Goal: Contribute content

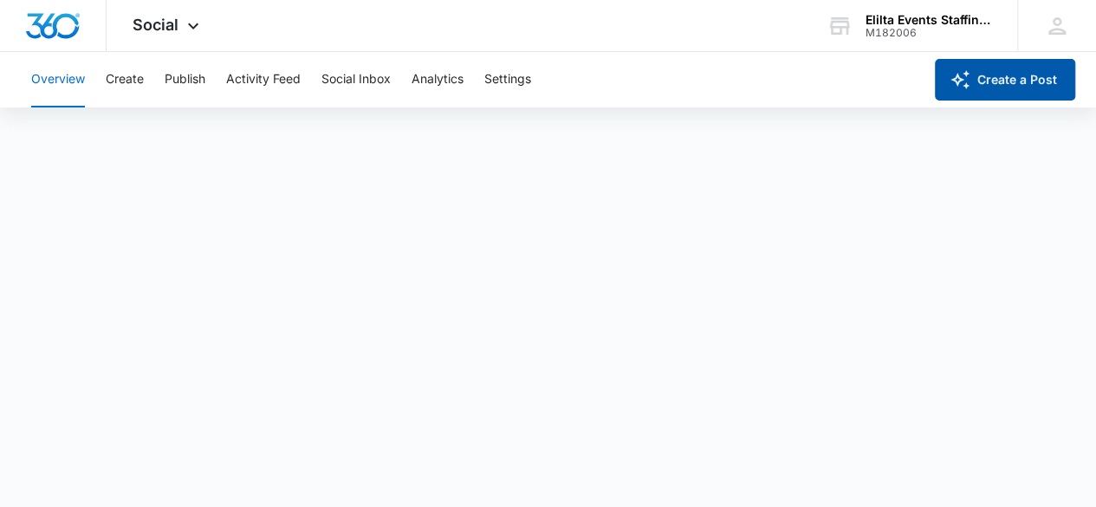
click at [993, 82] on button "Create a Post" at bounding box center [1005, 80] width 140 height 42
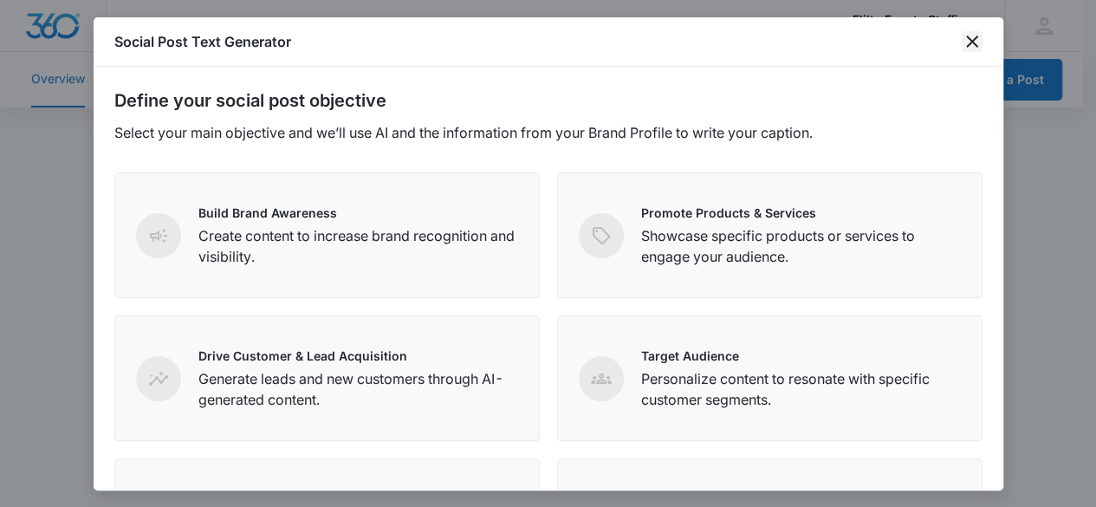
click at [972, 42] on icon "close" at bounding box center [972, 42] width 12 height 12
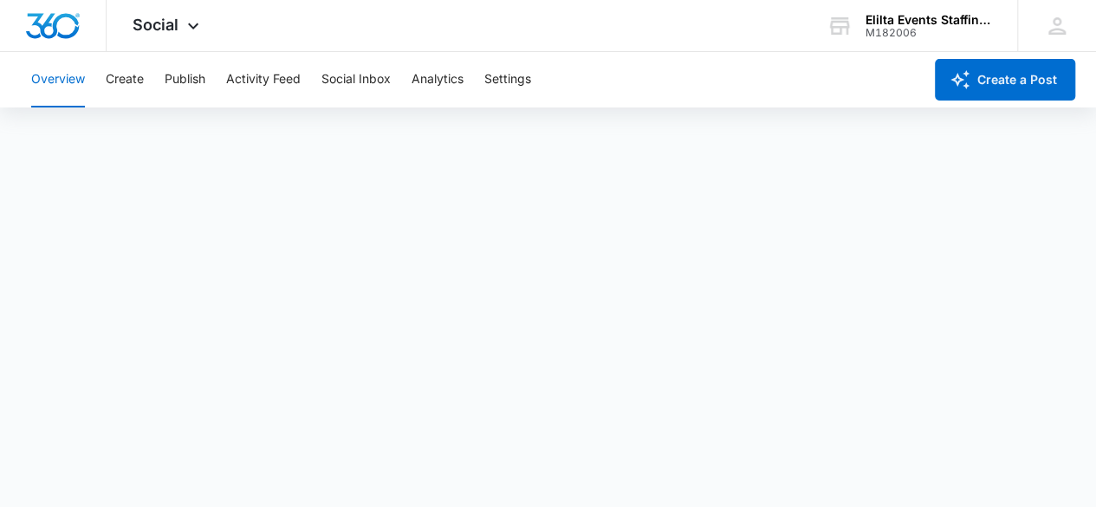
scroll to position [5, 0]
click at [982, 85] on button "Create a Post" at bounding box center [1005, 80] width 140 height 42
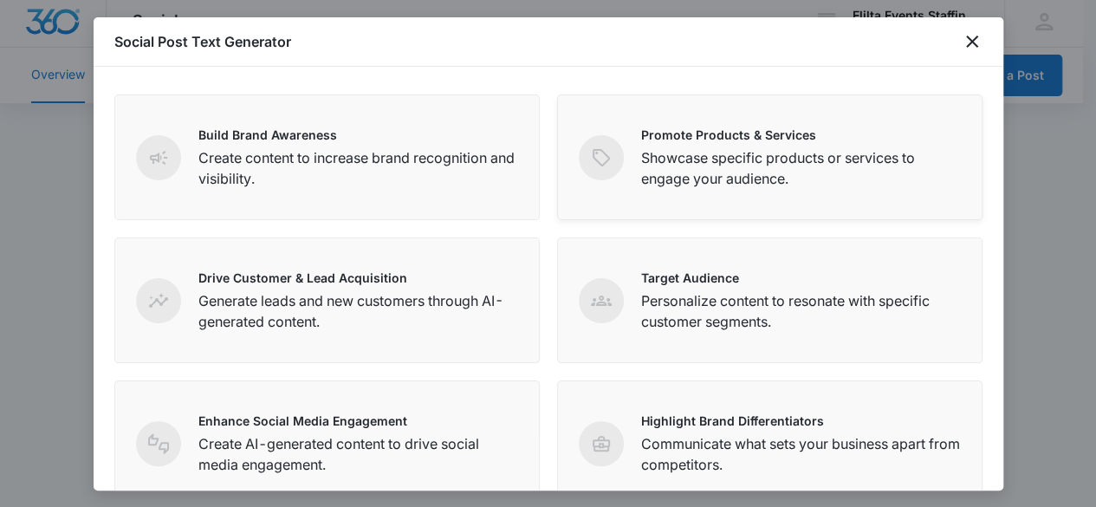
scroll to position [79, 0]
click at [678, 197] on div "Promote Products & Services Showcase specific products or services to engage yo…" at bounding box center [769, 157] width 425 height 126
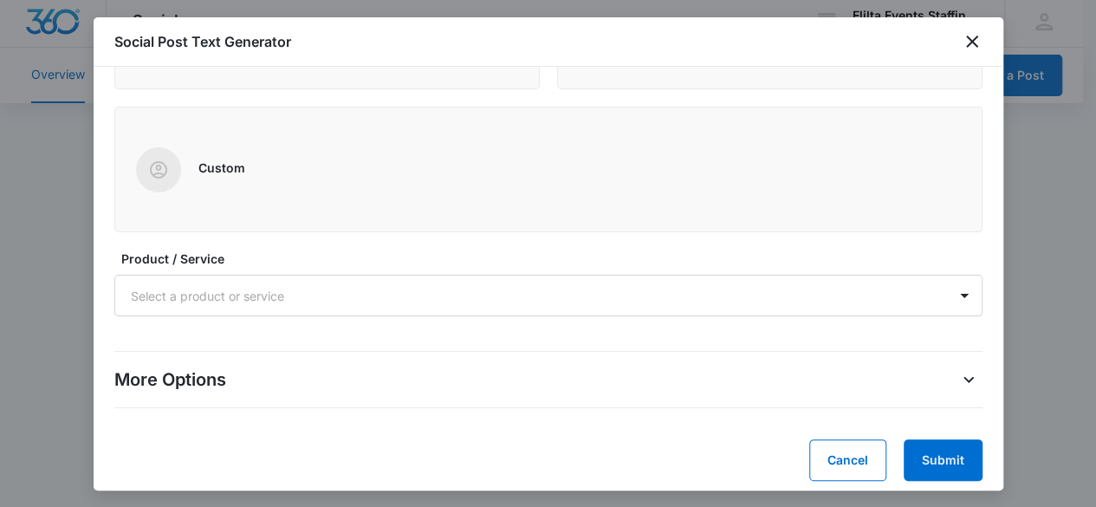
scroll to position [505, 0]
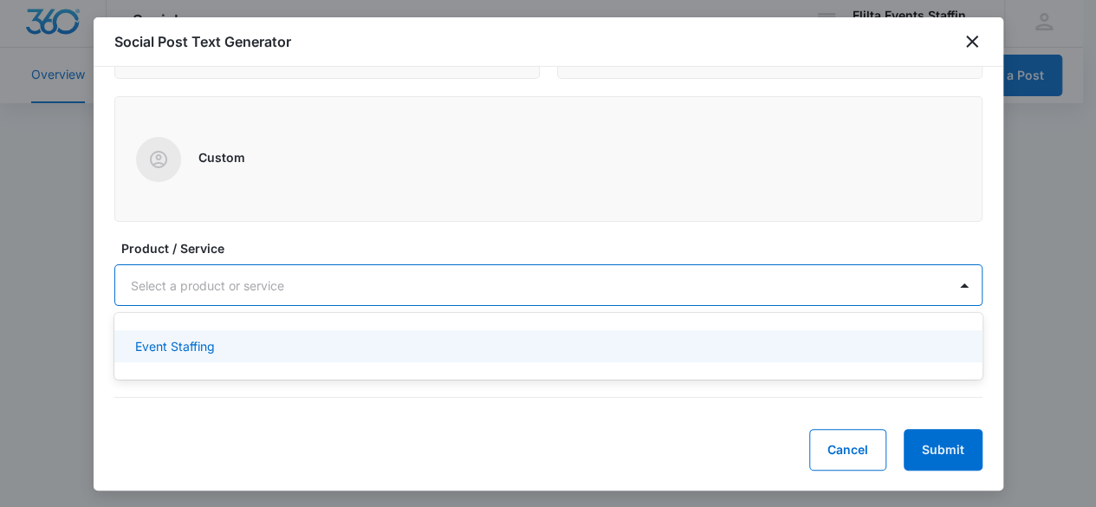
click at [894, 289] on div at bounding box center [528, 286] width 794 height 22
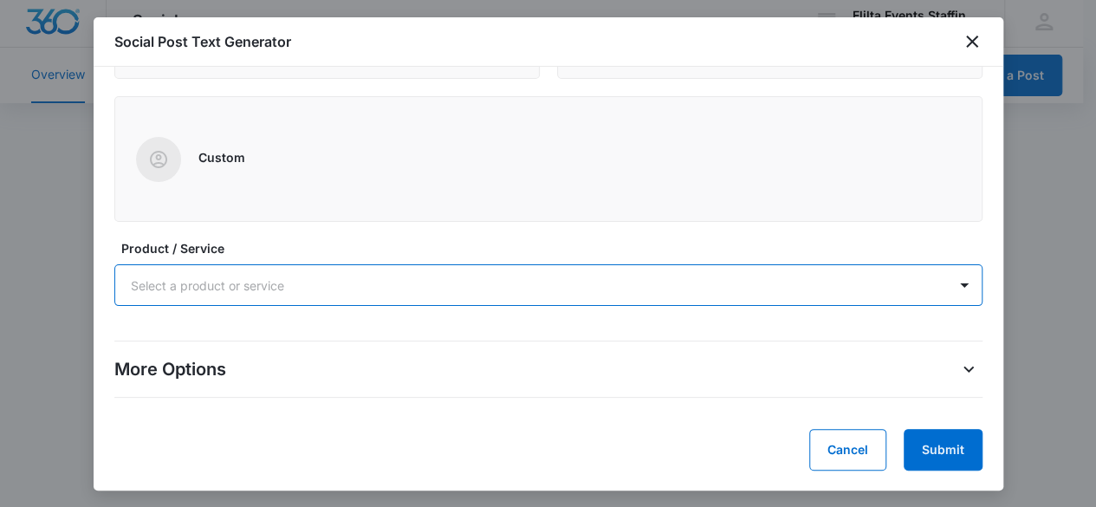
click at [894, 289] on div at bounding box center [528, 286] width 794 height 22
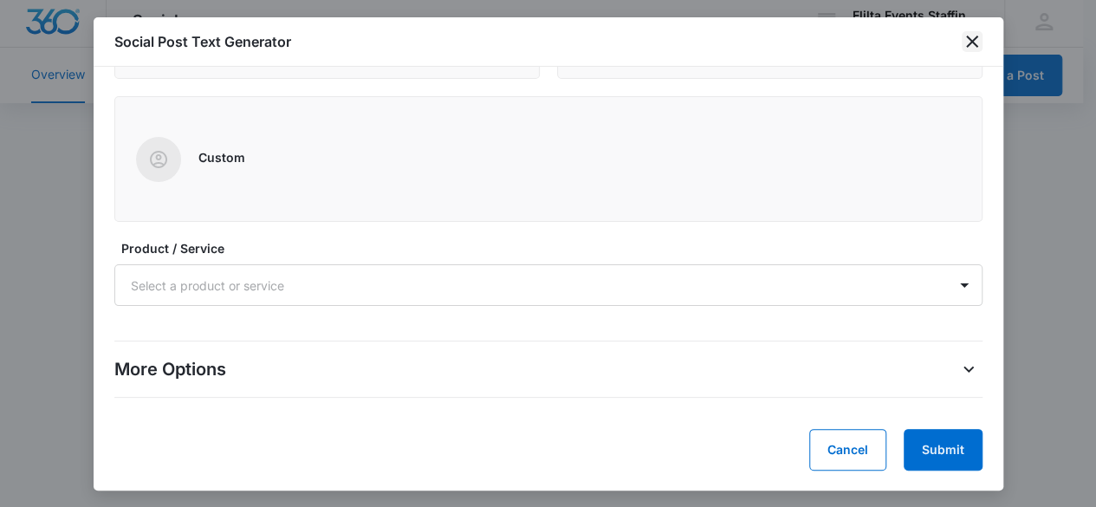
click at [962, 32] on icon "close" at bounding box center [972, 41] width 21 height 21
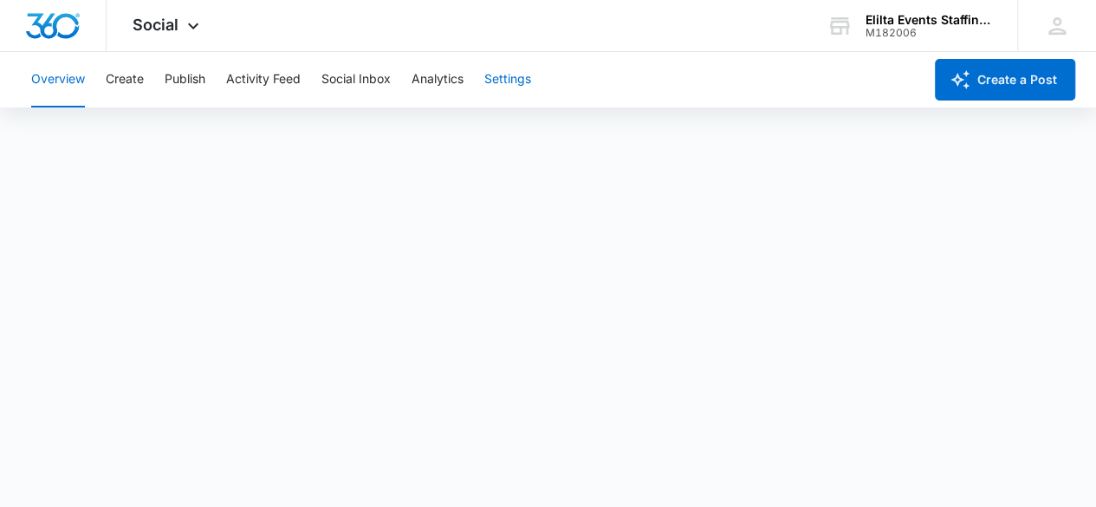
scroll to position [5, 0]
click at [768, 64] on div "Overview Create Publish Activity Feed Social Inbox Analytics Settings" at bounding box center [472, 79] width 902 height 55
